Goal: Transaction & Acquisition: Purchase product/service

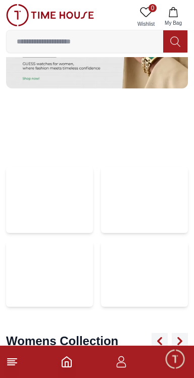
scroll to position [2185, 0]
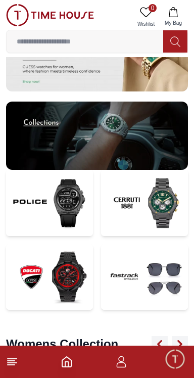
click at [54, 209] on img at bounding box center [49, 203] width 87 height 66
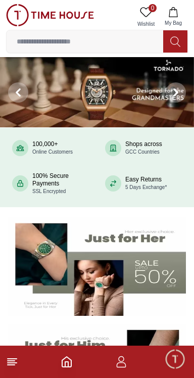
click at [92, 38] on input at bounding box center [85, 41] width 157 height 20
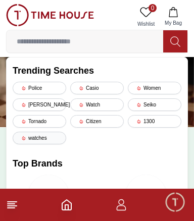
click at [39, 137] on div "watches" at bounding box center [40, 138] width 54 height 13
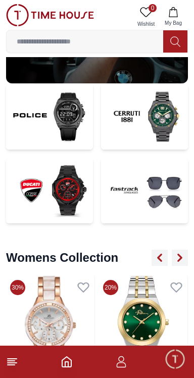
scroll to position [2366, 0]
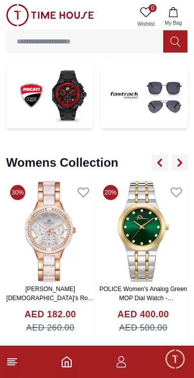
click at [142, 300] on link "POLICE Women's Analog Green MOP Dial Watch - PEWLG0075704" at bounding box center [144, 297] width 88 height 25
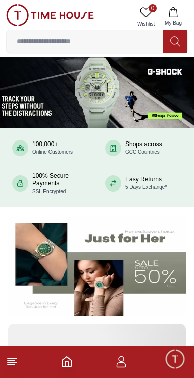
scroll to position [2366, 0]
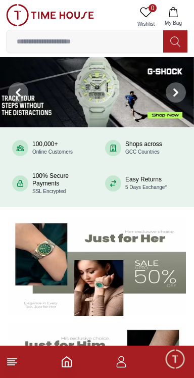
click at [16, 362] on icon at bounding box center [12, 362] width 12 height 12
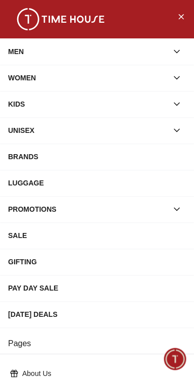
scroll to position [189, 0]
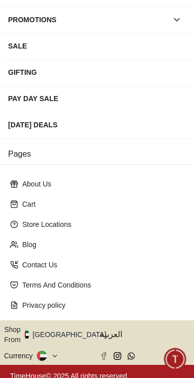
click at [70, 332] on button "Shop From UAE" at bounding box center [59, 334] width 110 height 20
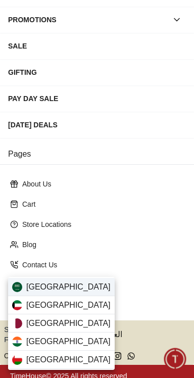
click at [85, 284] on div "Saudi Arabia" at bounding box center [61, 287] width 107 height 18
